Goal: Transaction & Acquisition: Book appointment/travel/reservation

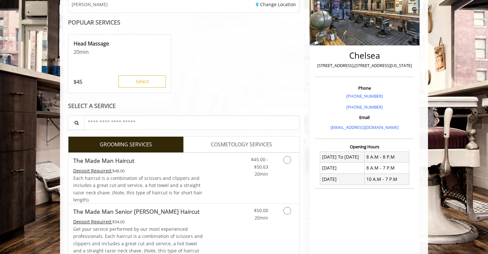
scroll to position [142, 0]
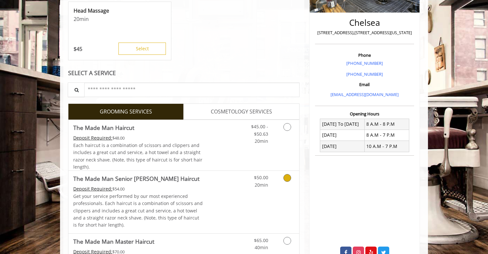
click at [288, 176] on icon "Grooming services" at bounding box center [287, 178] width 8 height 8
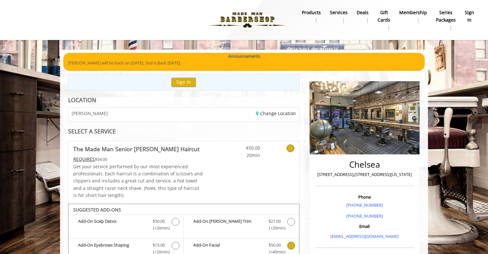
scroll to position [0, 0]
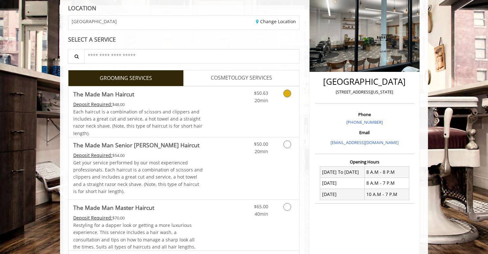
scroll to position [102, 0]
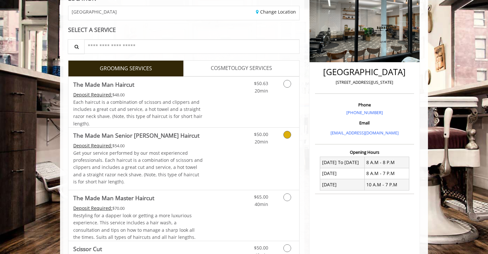
click at [286, 136] on icon "Grooming services" at bounding box center [287, 135] width 8 height 8
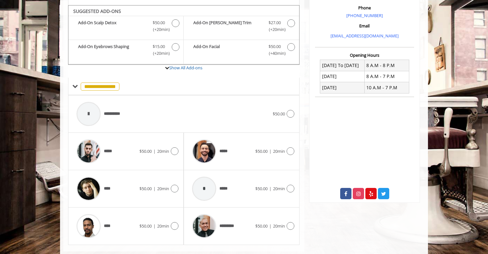
scroll to position [202, 0]
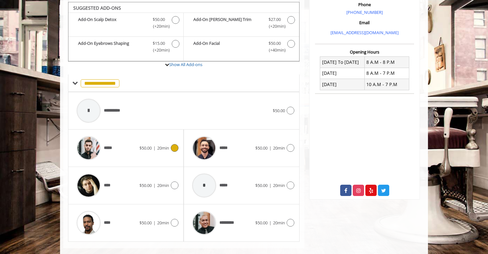
click at [174, 144] on icon at bounding box center [175, 148] width 8 height 8
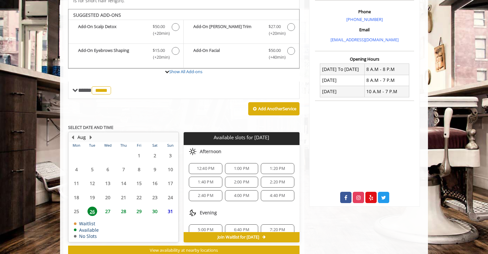
scroll to position [205, 0]
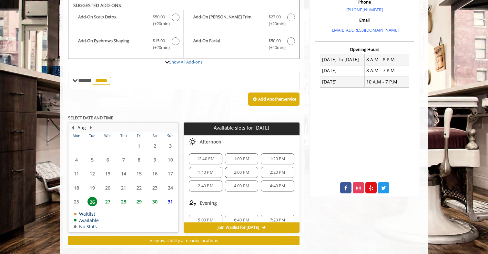
click at [198, 157] on span "12:40 PM" at bounding box center [206, 159] width 18 height 5
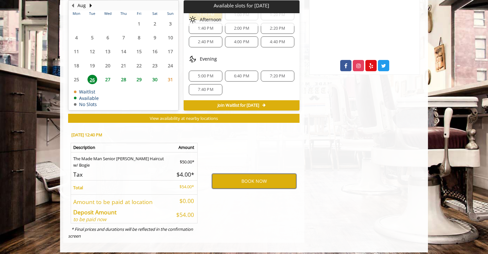
scroll to position [327, 0]
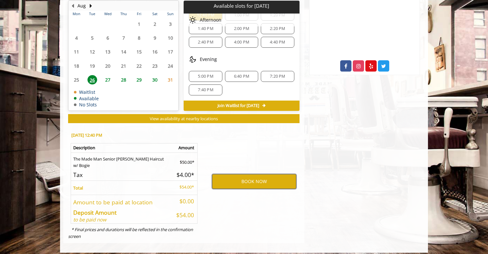
click at [254, 182] on button "BOOK NOW" at bounding box center [254, 181] width 84 height 15
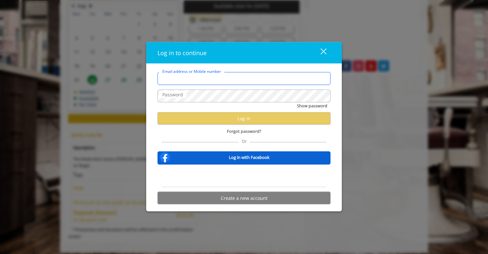
type input "**********"
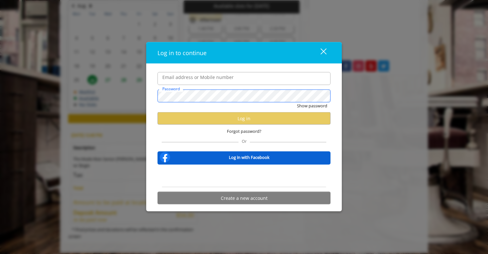
click at [312, 106] on button "Show password" at bounding box center [312, 105] width 30 height 7
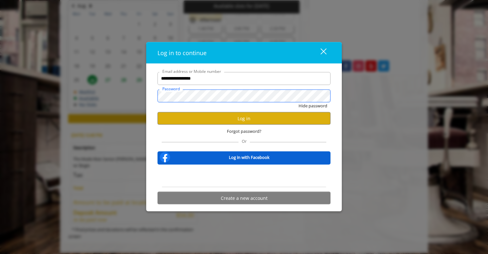
scroll to position [0, 0]
click at [256, 114] on button "Log in" at bounding box center [243, 118] width 173 height 13
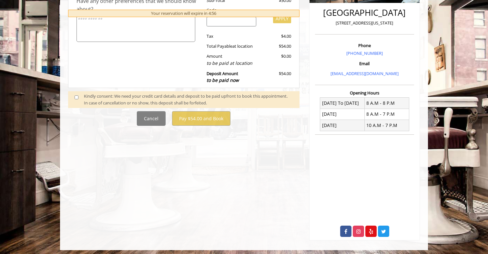
scroll to position [161, 0]
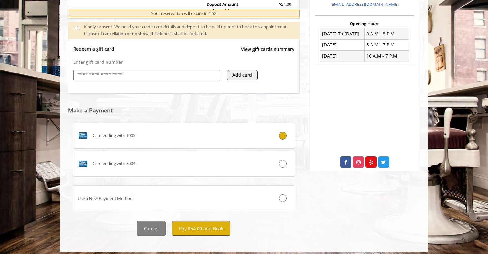
click at [204, 224] on button "Pay $54.00 and Book" at bounding box center [201, 228] width 58 height 15
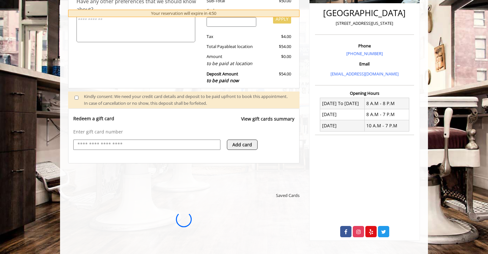
scroll to position [0, 0]
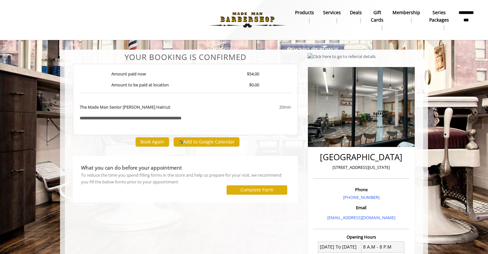
click at [216, 139] on button "Add to Google Calendar" at bounding box center [207, 142] width 66 height 10
click at [468, 17] on b "**********" at bounding box center [466, 16] width 16 height 14
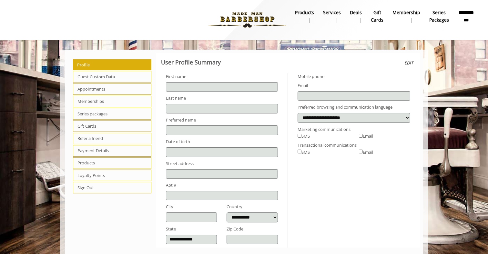
type input "******"
select select "***"
type input "**********"
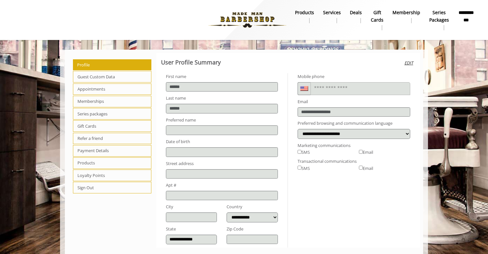
click at [95, 91] on span "Appointments" at bounding box center [112, 90] width 78 height 12
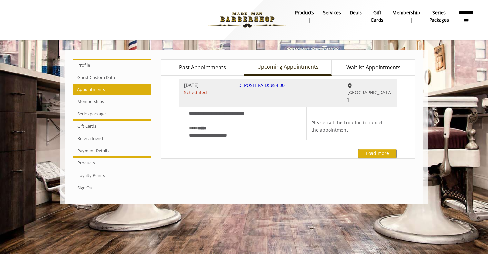
click at [218, 66] on span "Past Appointments" at bounding box center [202, 68] width 47 height 8
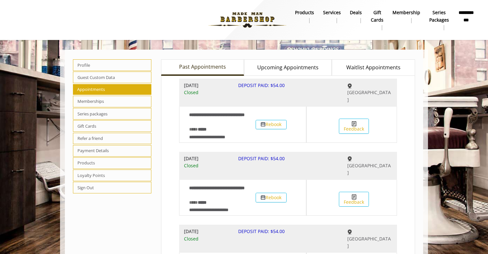
click at [285, 68] on span "Upcoming Appointments" at bounding box center [287, 68] width 61 height 8
